Goal: Browse casually: Explore the website without a specific task or goal

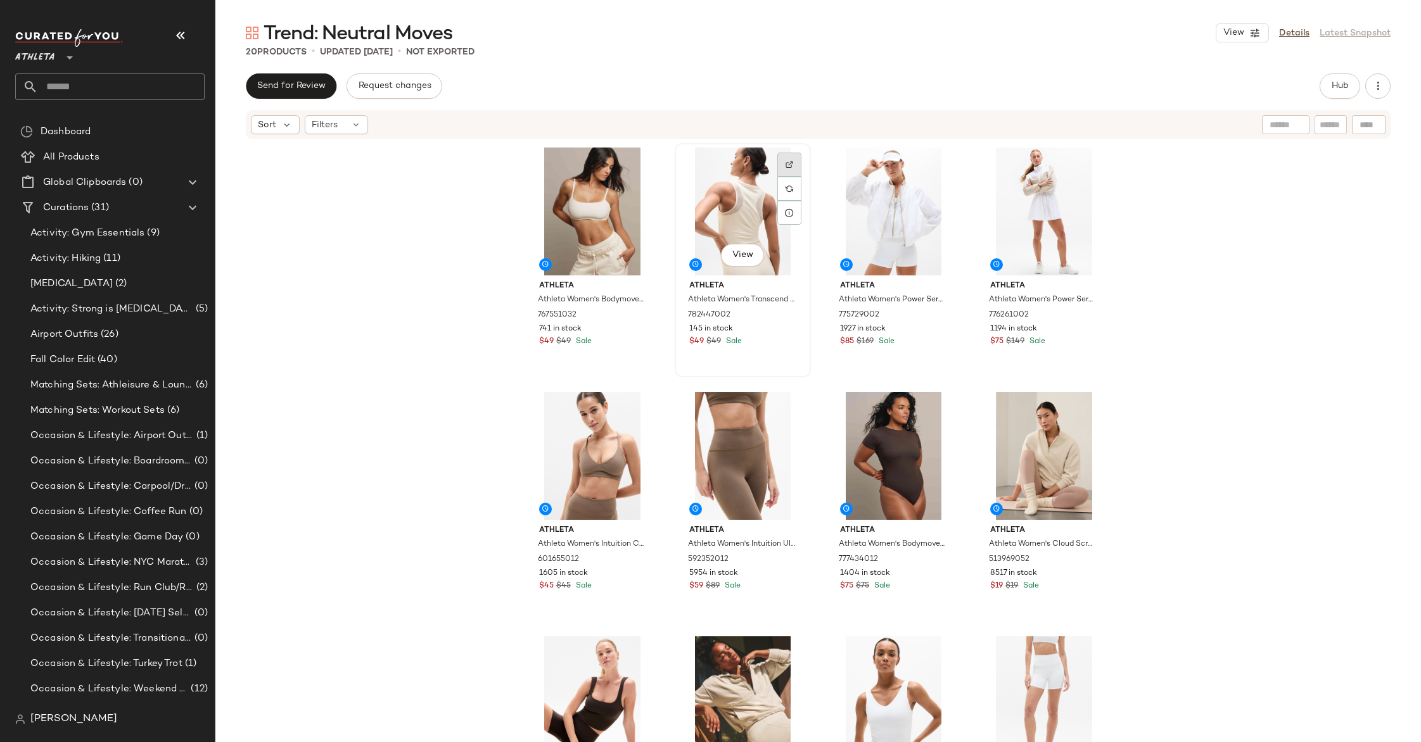
click at [785, 166] on img at bounding box center [789, 165] width 8 height 8
